Goal: Task Accomplishment & Management: Use online tool/utility

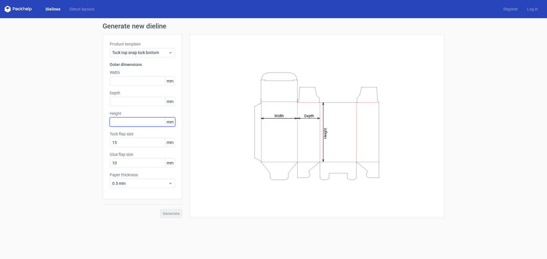
click at [126, 120] on input "text" at bounding box center [143, 122] width 66 height 9
type input "60"
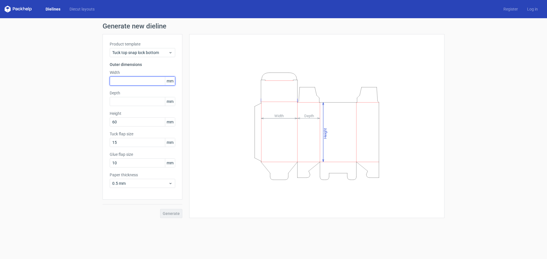
click at [121, 83] on input "text" at bounding box center [143, 81] width 66 height 9
type input "100"
click at [113, 98] on input "text" at bounding box center [143, 101] width 66 height 9
click at [50, 118] on div "Generate new dieline Product template Tuck top snap lock bottom Outer dimension…" at bounding box center [273, 120] width 547 height 205
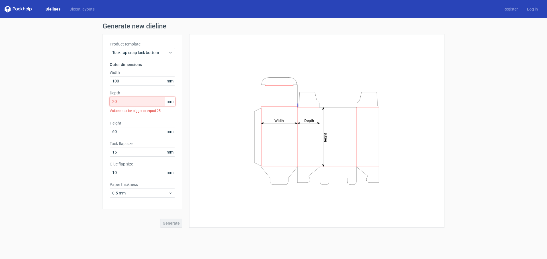
click at [147, 102] on input "20" at bounding box center [143, 101] width 66 height 9
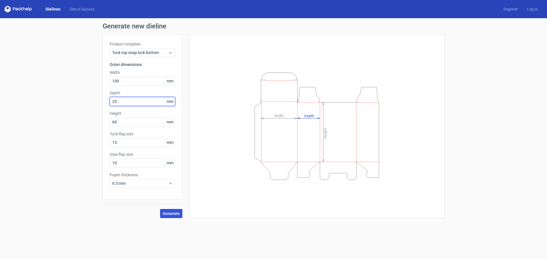
type input "25"
click at [168, 212] on span "Generate" at bounding box center [171, 214] width 17 height 4
